Goal: Find specific page/section: Find specific page/section

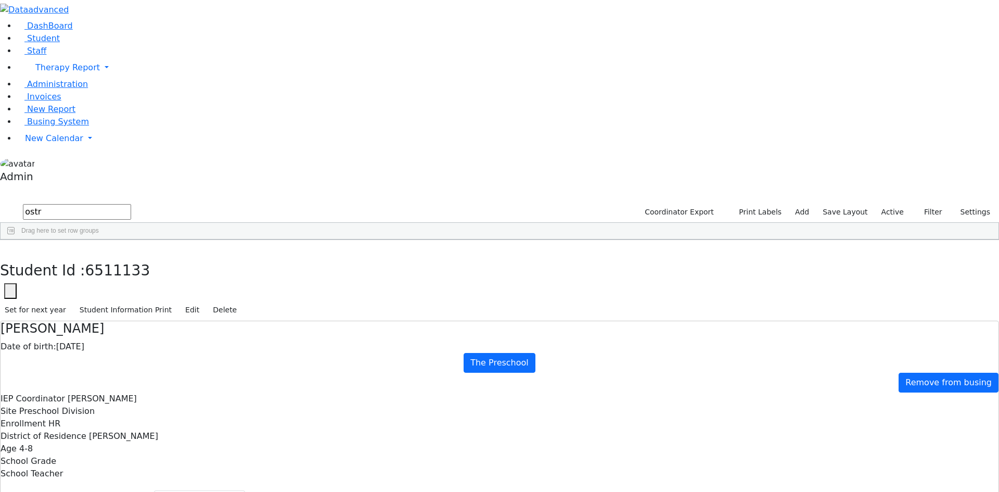
select select "210"
click at [5, 248] on use "button" at bounding box center [5, 248] width 0 height 0
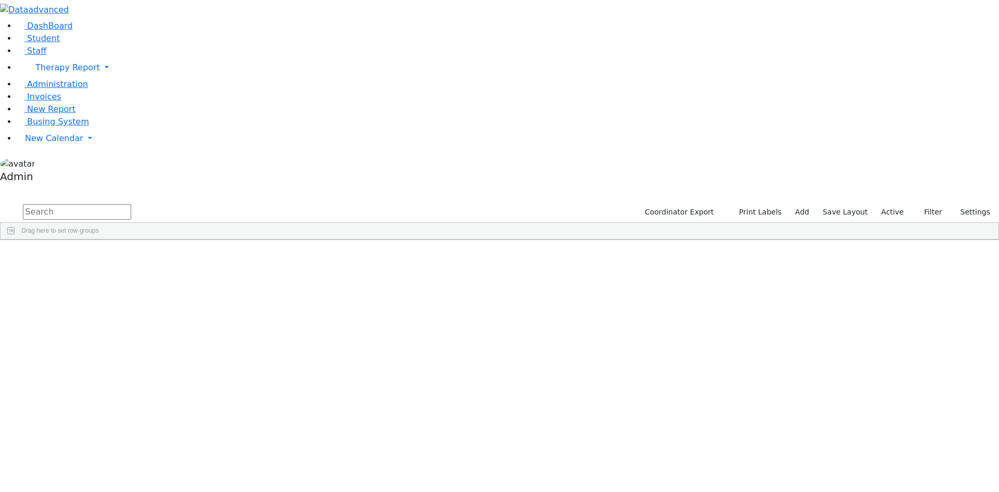
click at [131, 204] on input "text" at bounding box center [77, 212] width 108 height 16
type input "[PERSON_NAME]"
click at [894, 204] on label "Active" at bounding box center [893, 212] width 32 height 16
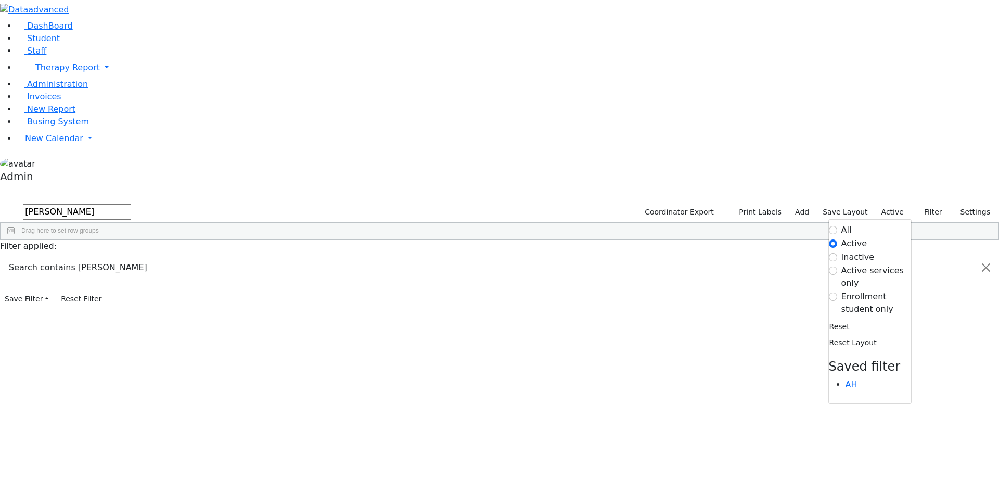
click at [862, 290] on label "Enrollment student only" at bounding box center [876, 302] width 70 height 25
click at [837, 292] on input "Enrollment student only" at bounding box center [833, 296] width 8 height 8
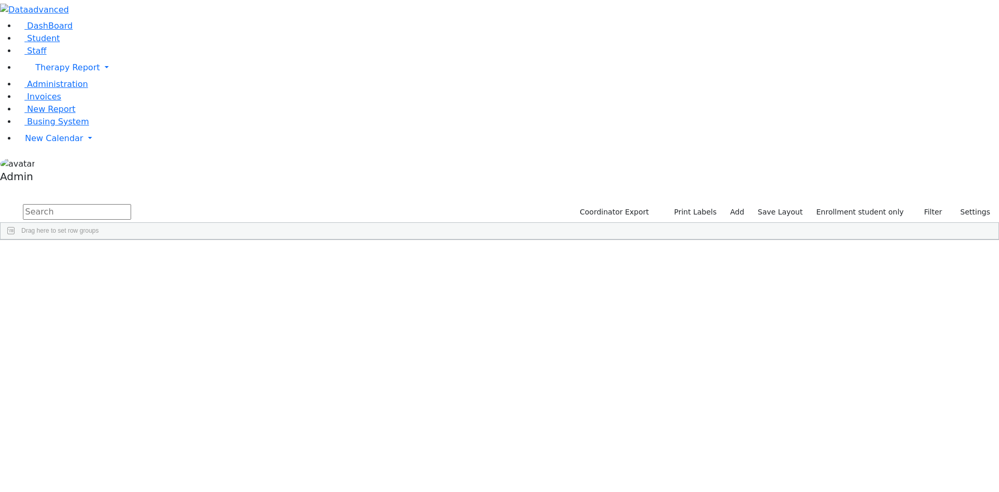
click at [131, 204] on input "text" at bounding box center [77, 212] width 108 height 16
type input "roch"
click at [878, 204] on label "Enrollment student only" at bounding box center [860, 212] width 97 height 16
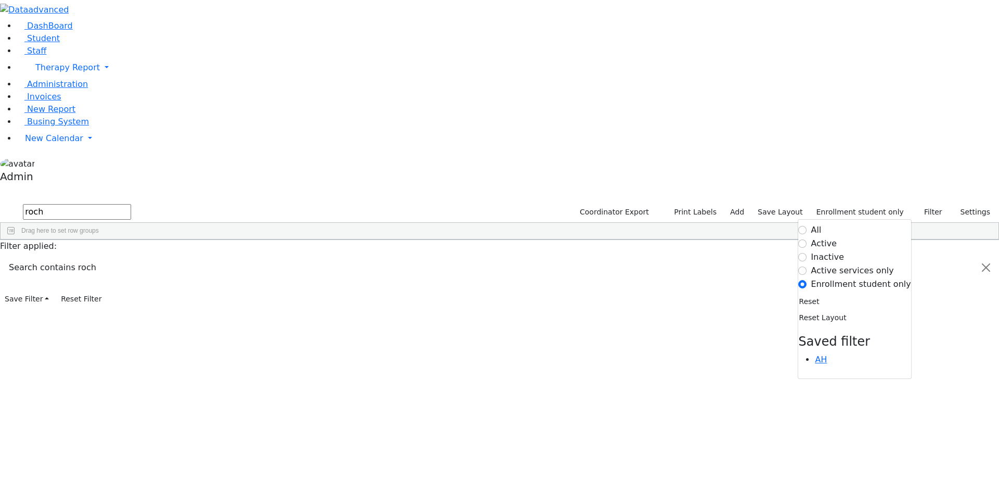
click at [837, 237] on label "Active" at bounding box center [824, 243] width 26 height 12
click at [807, 239] on input "Active" at bounding box center [803, 243] width 8 height 8
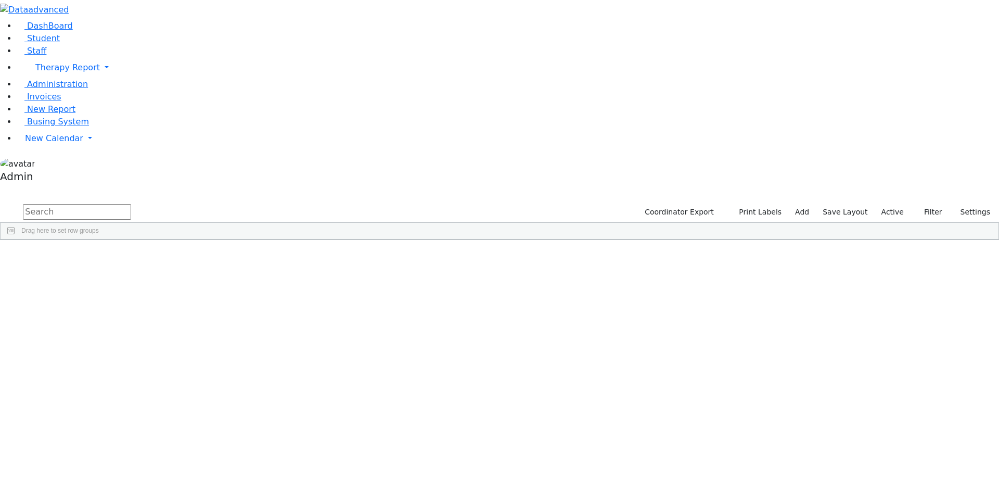
click at [131, 204] on input "text" at bounding box center [77, 212] width 108 height 16
type input "r"
type input "c"
click at [243, 239] on div "DOB" at bounding box center [210, 247] width 65 height 17
click at [243, 239] on div "DOB 1" at bounding box center [210, 247] width 65 height 17
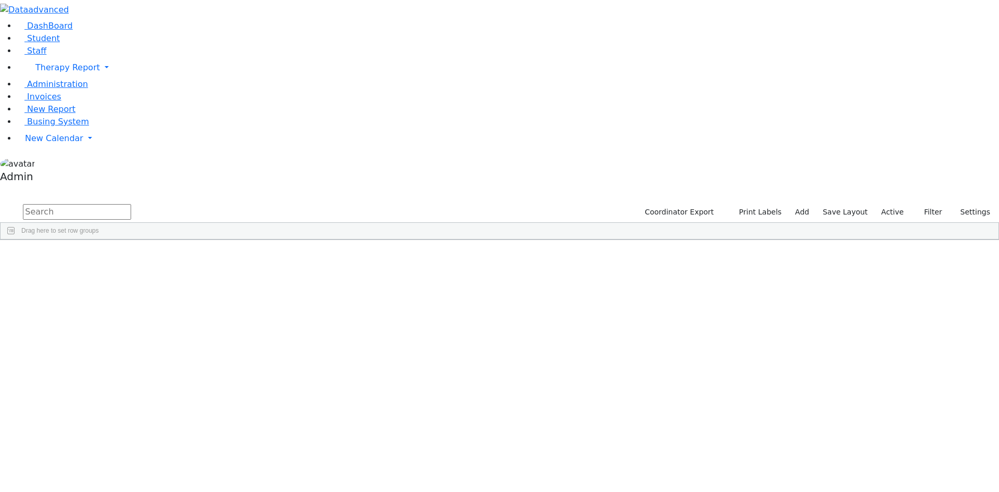
click at [886, 204] on label "Active" at bounding box center [893, 212] width 32 height 16
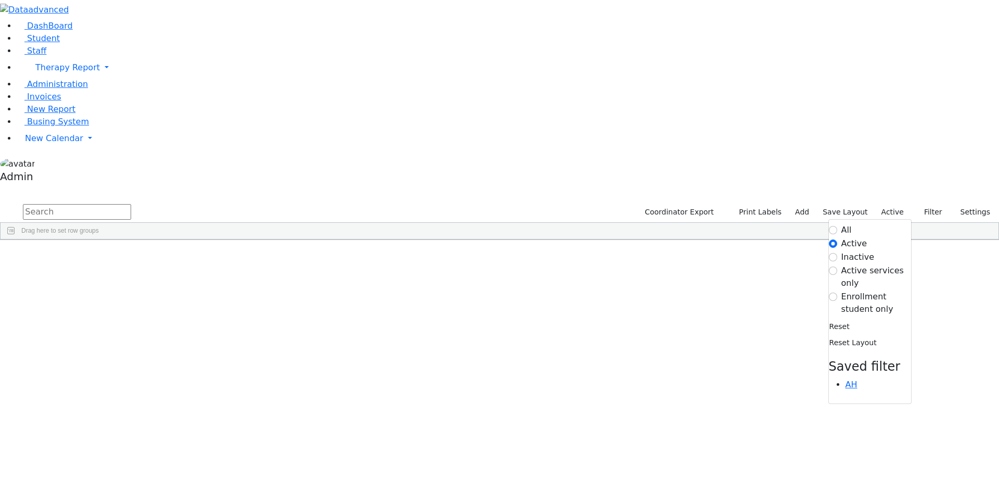
click at [855, 290] on label "Enrollment student only" at bounding box center [876, 302] width 70 height 25
click at [837, 292] on input "Enrollment student only" at bounding box center [833, 296] width 8 height 8
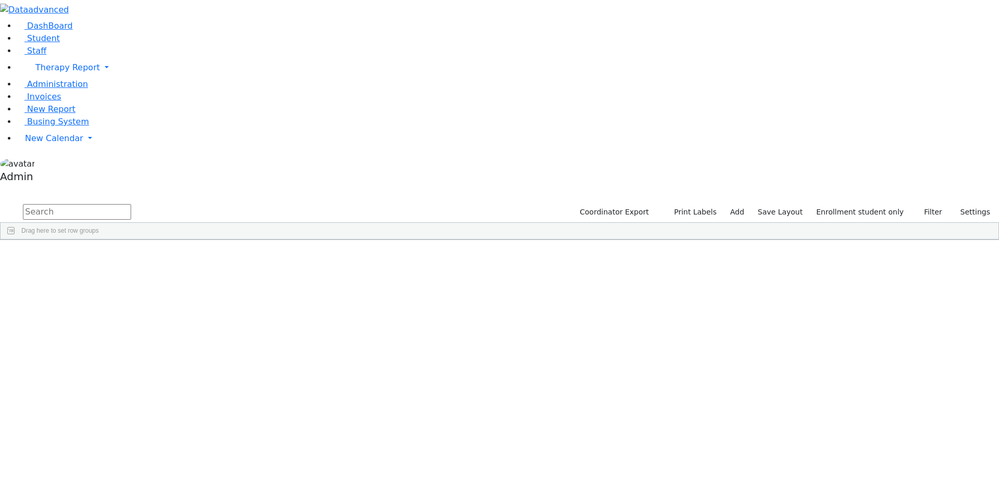
click at [243, 239] on div "DOB" at bounding box center [210, 247] width 65 height 17
click at [243, 239] on div "DOB 1" at bounding box center [210, 247] width 65 height 17
click at [131, 204] on input "text" at bounding box center [77, 212] width 108 height 16
type input "cuan"
click at [874, 204] on label "Enrollment student only" at bounding box center [860, 212] width 97 height 16
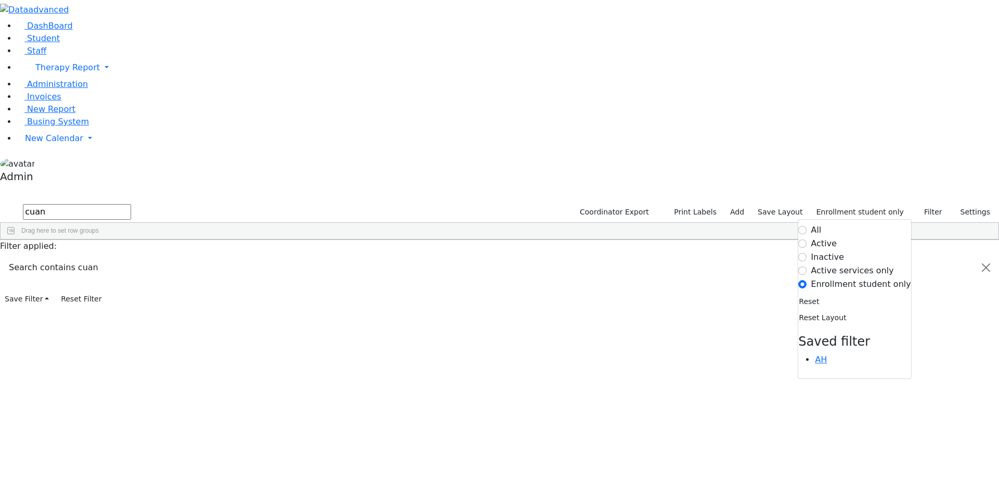
click at [831, 237] on label "Active" at bounding box center [824, 243] width 26 height 12
click at [807, 239] on input "Active" at bounding box center [803, 243] width 8 height 8
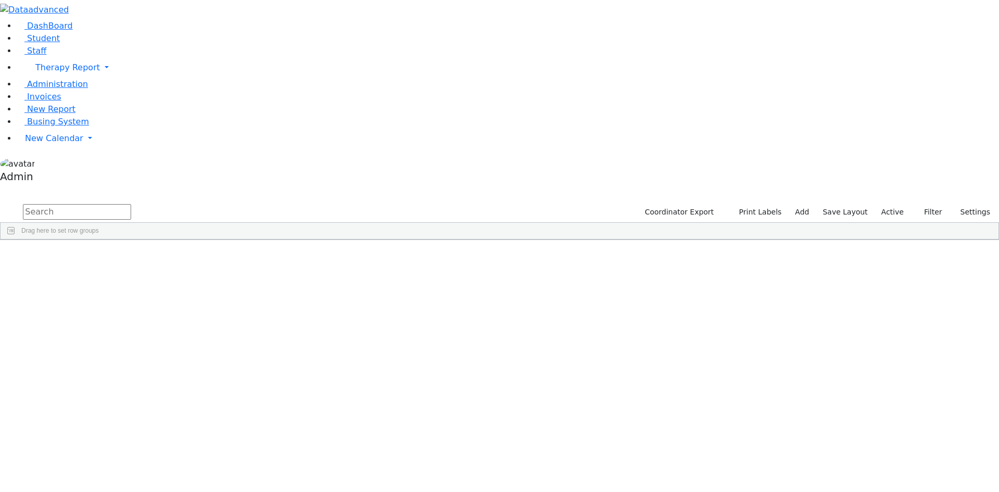
click at [131, 204] on input "text" at bounding box center [77, 212] width 108 height 16
type input "c"
